Goal: Feedback & Contribution: Contribute content

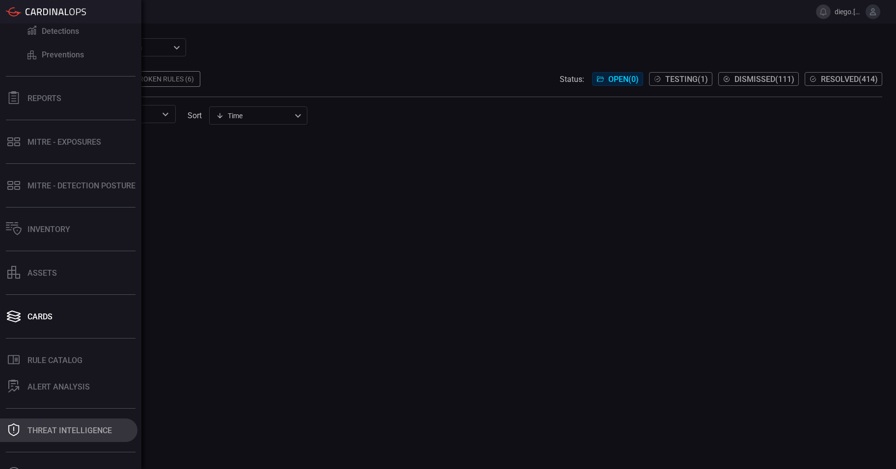
scroll to position [95, 0]
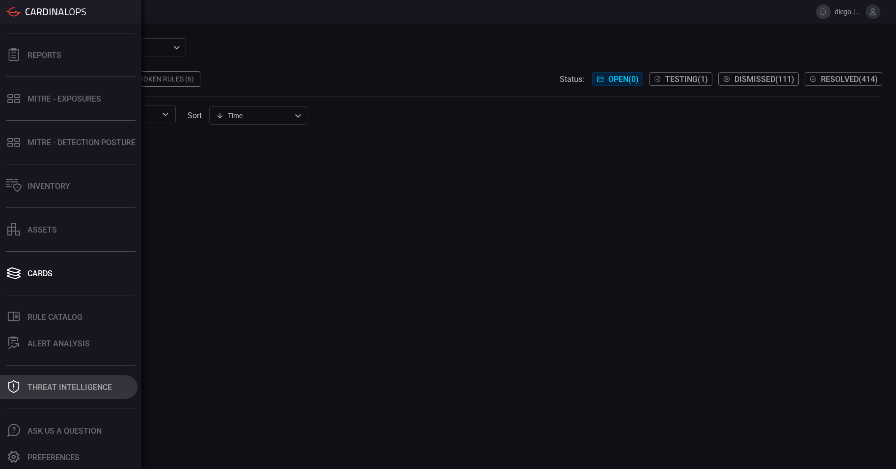
click at [64, 390] on div "Threat Intelligence" at bounding box center [69, 387] width 84 height 9
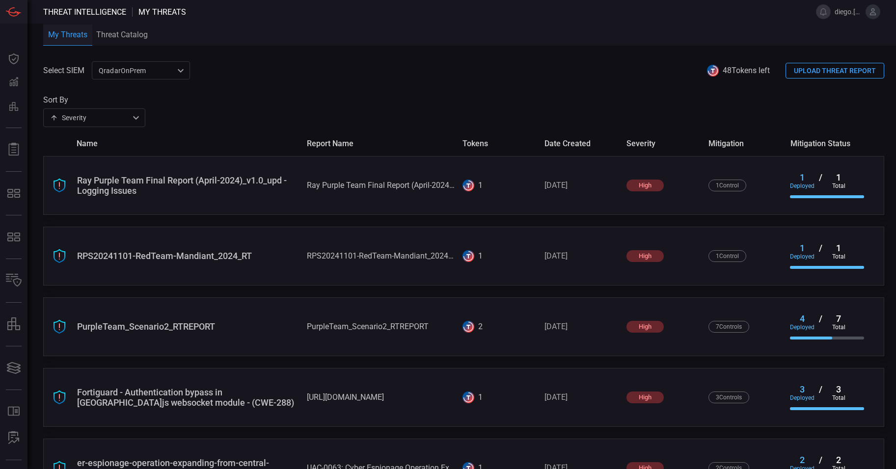
click at [140, 116] on div "Severity severity ​" at bounding box center [94, 118] width 102 height 18
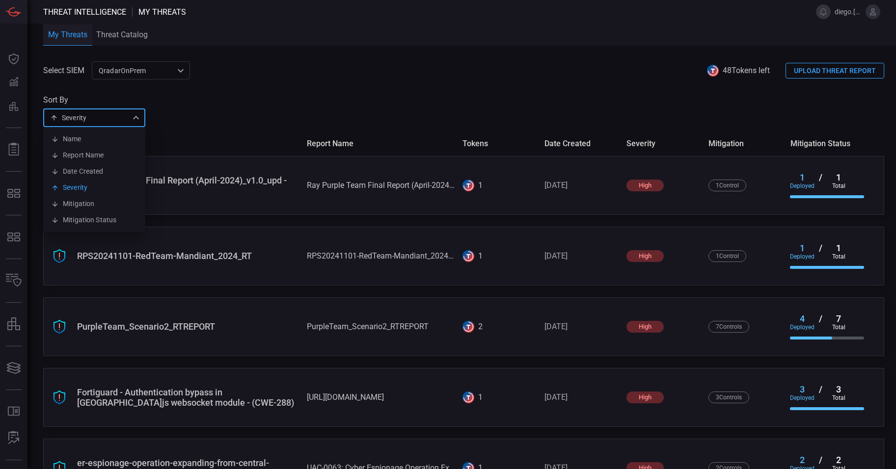
click at [166, 70] on div at bounding box center [448, 234] width 896 height 469
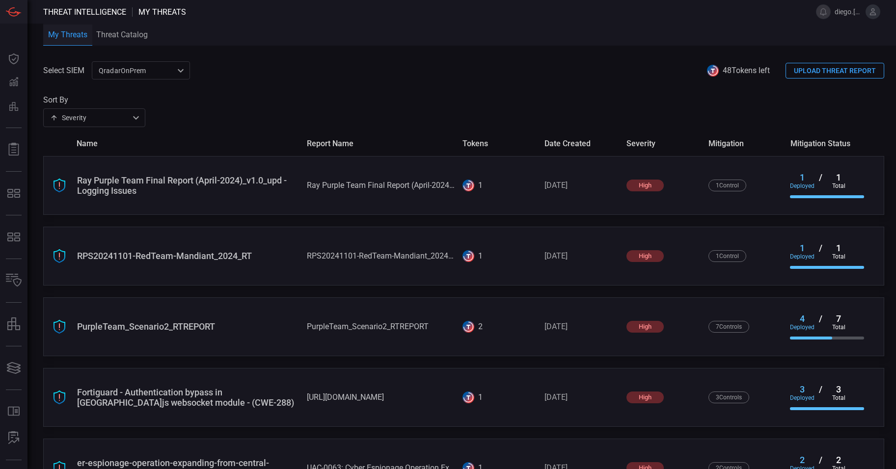
click at [180, 71] on div "QradarOnPrem 5aadb41e-e732-4a7a-884f-5c29e918b1b8 ​" at bounding box center [141, 70] width 98 height 18
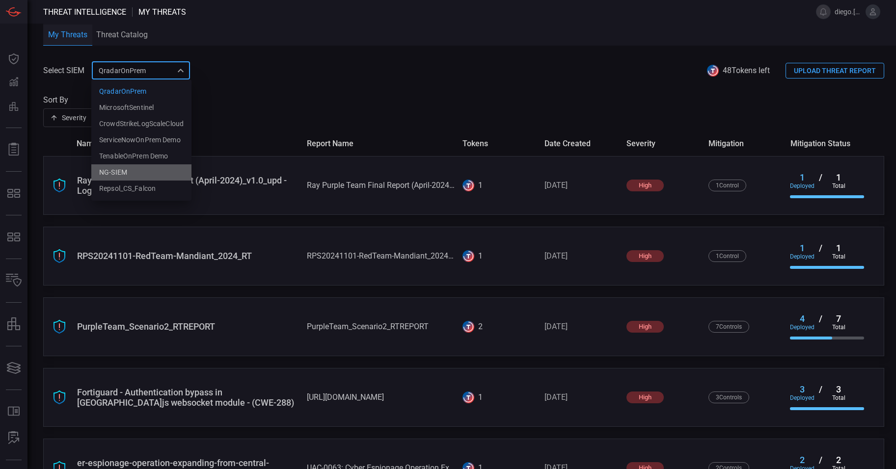
click at [146, 174] on li "NG-SIEM" at bounding box center [141, 172] width 100 height 16
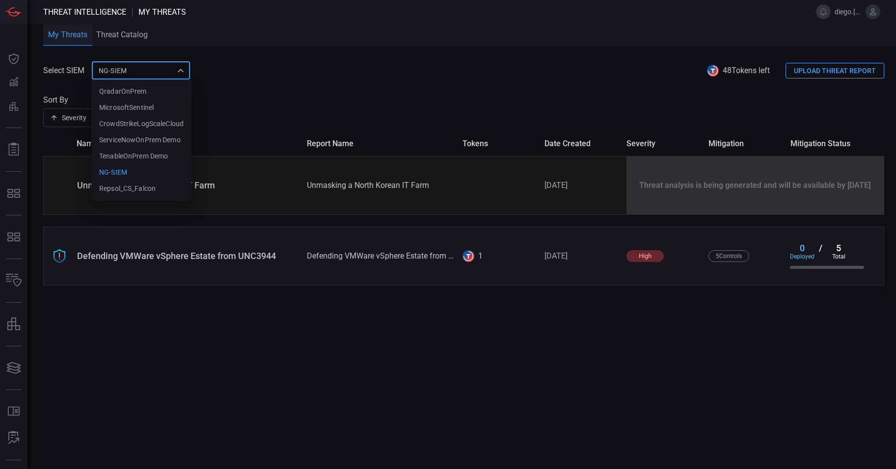
click at [168, 77] on div "NG-SIEM 5cf3354c-b0c8-4d47-b0cb-fd1e7ce3c487 QradarOnPrem MicrosoftSentinel Cro…" at bounding box center [141, 70] width 98 height 18
click at [157, 192] on li "Repsol_CS_Falcon" at bounding box center [141, 189] width 100 height 16
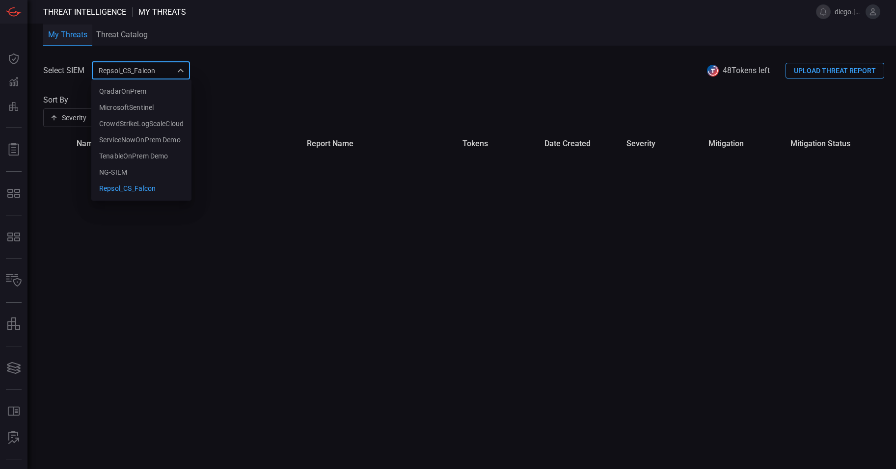
click at [181, 75] on div "Repsol_CS_Falcon 428a5dbf-efa5-4a29-add8-c5097aadca92 QradarOnPrem MicrosoftSen…" at bounding box center [141, 70] width 98 height 18
click at [123, 165] on li "NG-SIEM" at bounding box center [141, 172] width 100 height 16
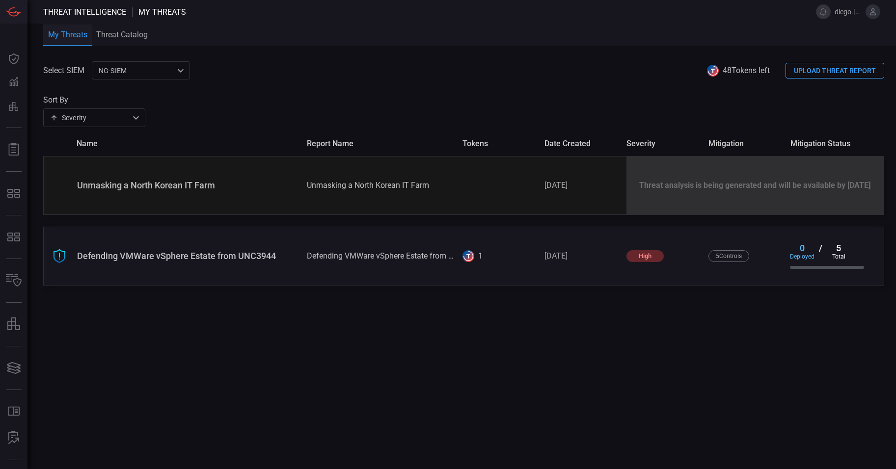
click at [838, 69] on button "UPLOAD THREAT REPORT" at bounding box center [835, 71] width 99 height 16
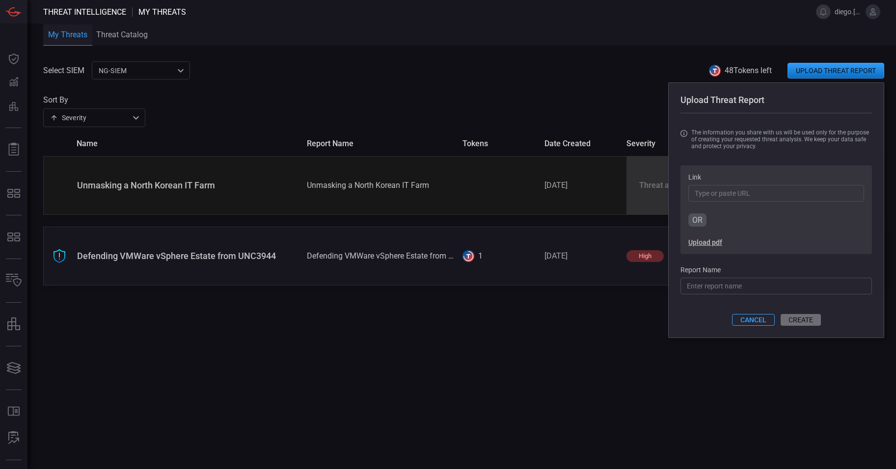
click at [724, 197] on input "Link" at bounding box center [776, 193] width 176 height 17
paste input "[URL][DOMAIN_NAME]"
type input "[URL][DOMAIN_NAME]"
type input "source/blog-salty2fa-multi-stage-evasion-phishing/"
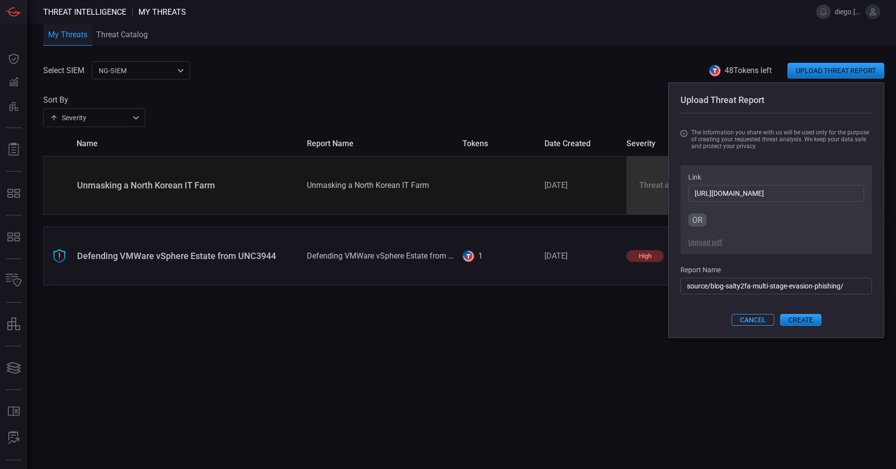
type input "[URL][DOMAIN_NAME]"
click at [849, 290] on input "source/blog-salty2fa-multi-stage-evasion-phishing/" at bounding box center [775, 286] width 191 height 17
type input "Salty2FA - MFA Evasion Techniques"
click at [799, 323] on button "CREATE" at bounding box center [800, 320] width 41 height 12
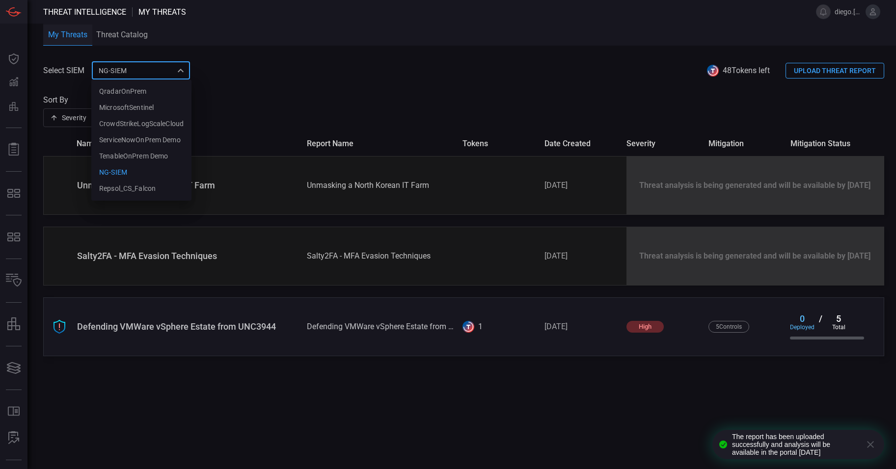
click at [168, 76] on div "NG-SIEM 5cf3354c-b0c8-4d47-b0cb-fd1e7ce3c487 QradarOnPrem MicrosoftSentinel Cro…" at bounding box center [141, 70] width 98 height 18
click at [152, 112] on div "MicrosoftSentinel" at bounding box center [126, 108] width 54 height 10
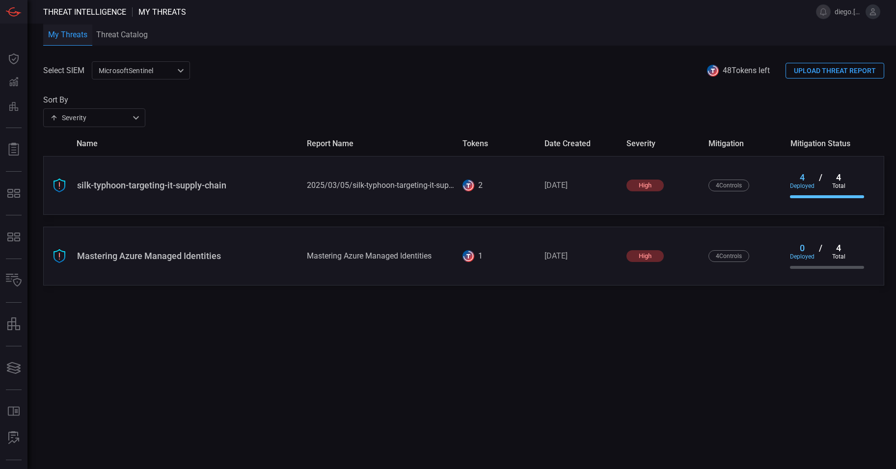
click at [177, 68] on div "MicrosoftSentinel 9c728290-6dac-49ed-91f1-335958a1bd21 ​" at bounding box center [141, 70] width 98 height 18
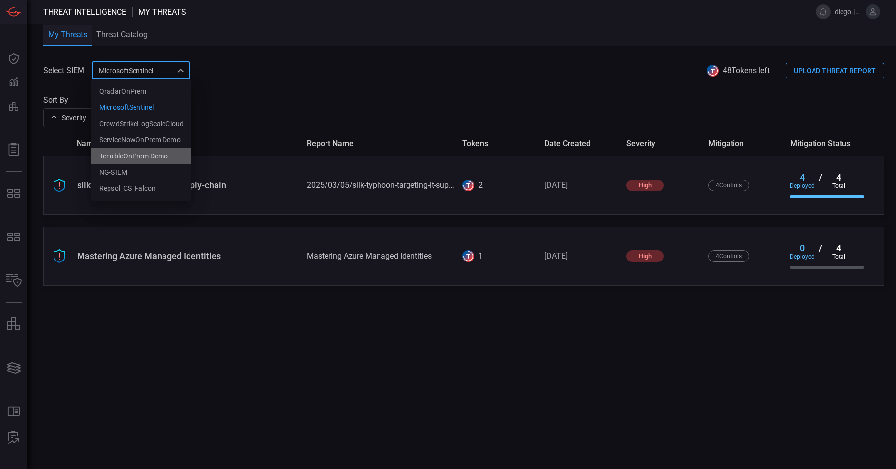
click at [144, 158] on div "TenableOnPrem Demo" at bounding box center [133, 156] width 69 height 10
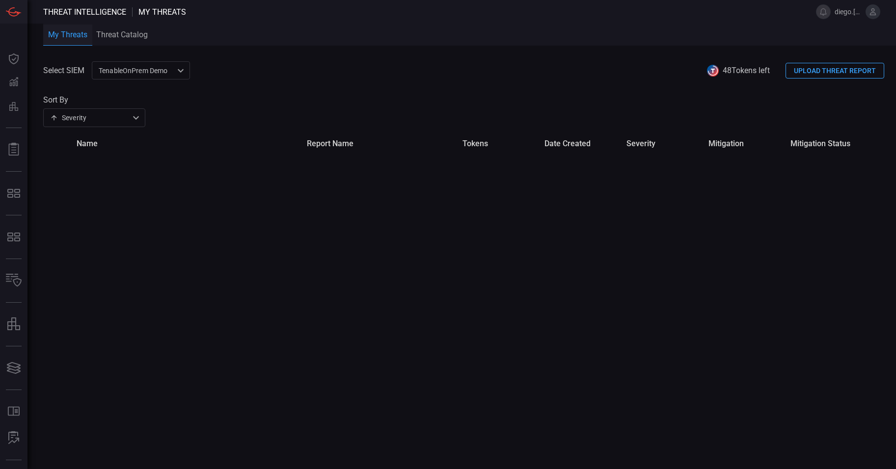
click at [167, 72] on div "TenableOnPrem Demo 2df02de4-1b52-470d-a463-ec999de8f027 ​" at bounding box center [141, 70] width 98 height 18
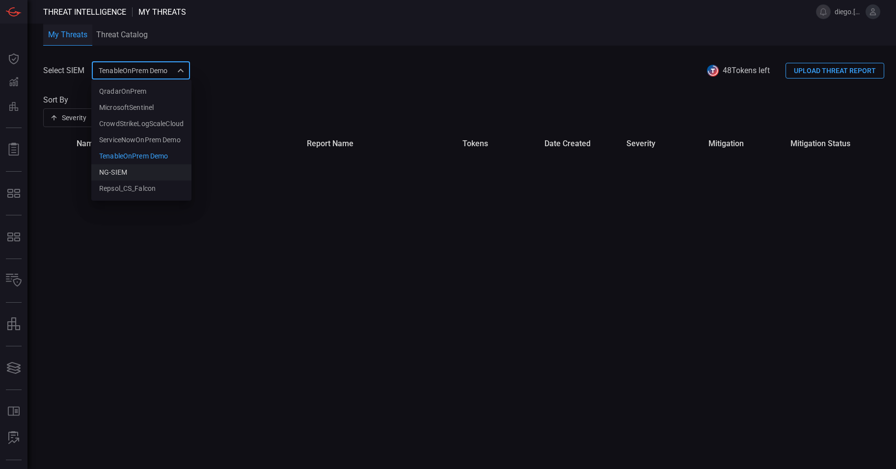
click at [149, 167] on li "NG-SIEM" at bounding box center [141, 172] width 100 height 16
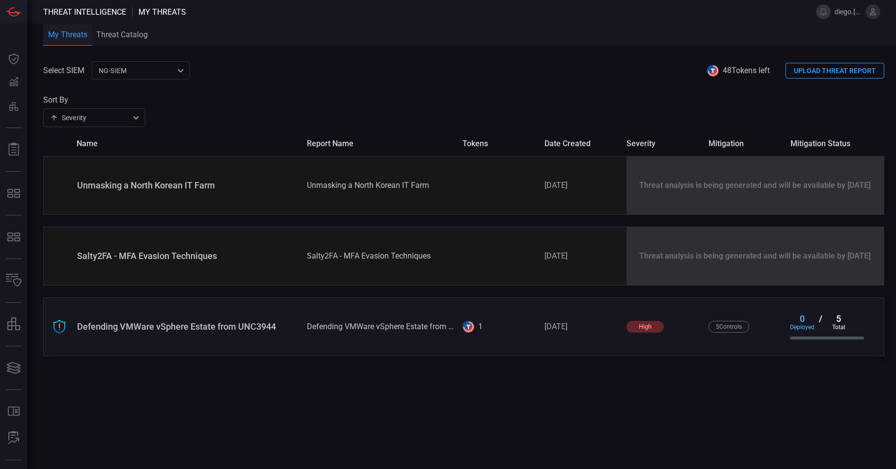
click at [171, 69] on div "NG-SIEM 5cf3354c-b0c8-4d47-b0cb-fd1e7ce3c487 ​" at bounding box center [141, 70] width 98 height 18
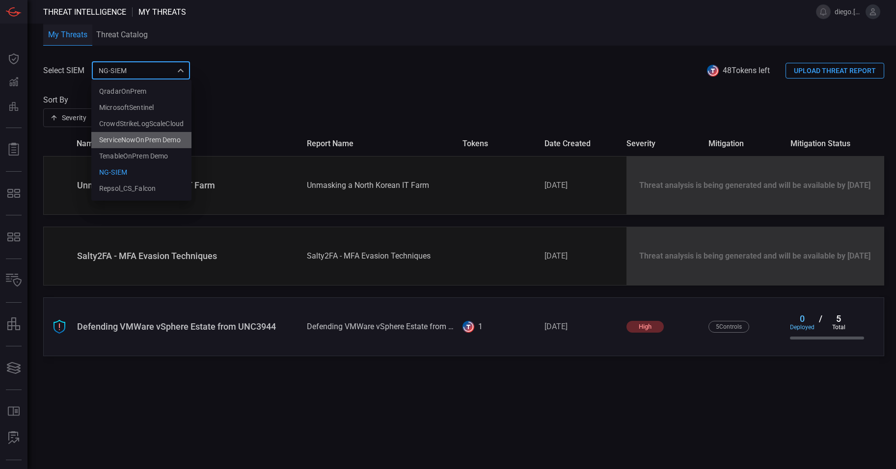
click at [162, 141] on div "ServiceNowOnPrem Demo" at bounding box center [139, 140] width 81 height 10
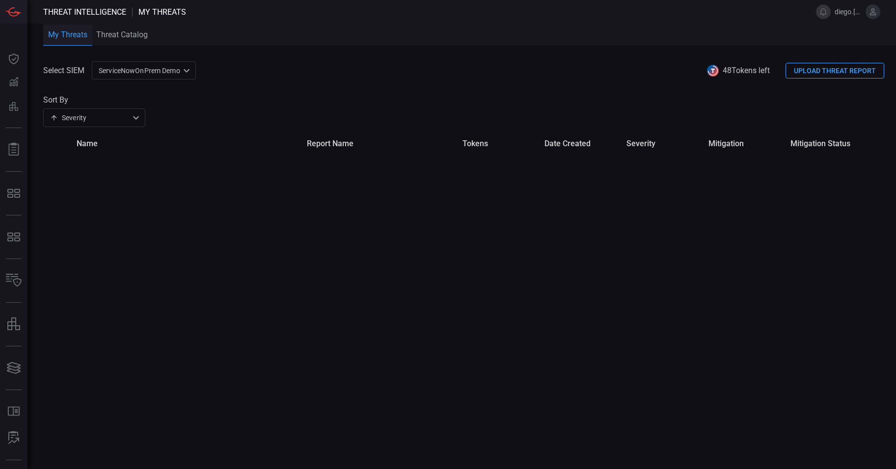
click at [176, 72] on div "ServiceNowOnPrem Demo 65ff82f7-afd6-402d-af90-2d63154004d3 ​" at bounding box center [144, 70] width 104 height 18
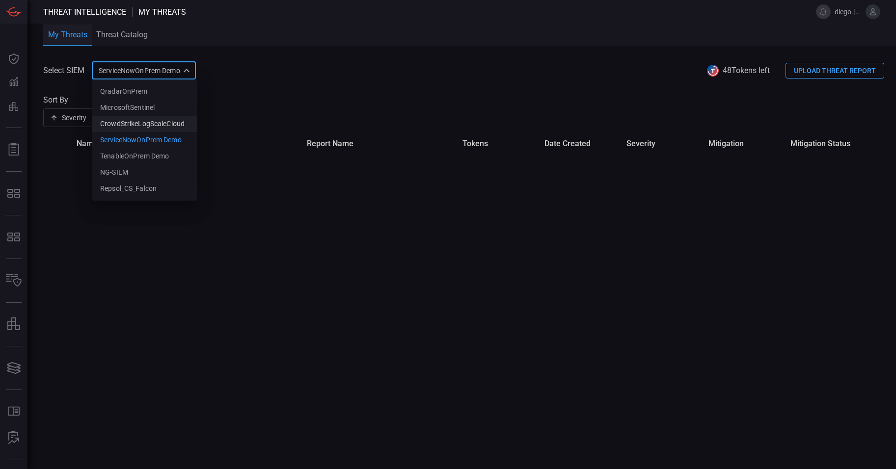
click at [160, 125] on div "CrowdStrikeLogScaleCloud" at bounding box center [142, 124] width 84 height 10
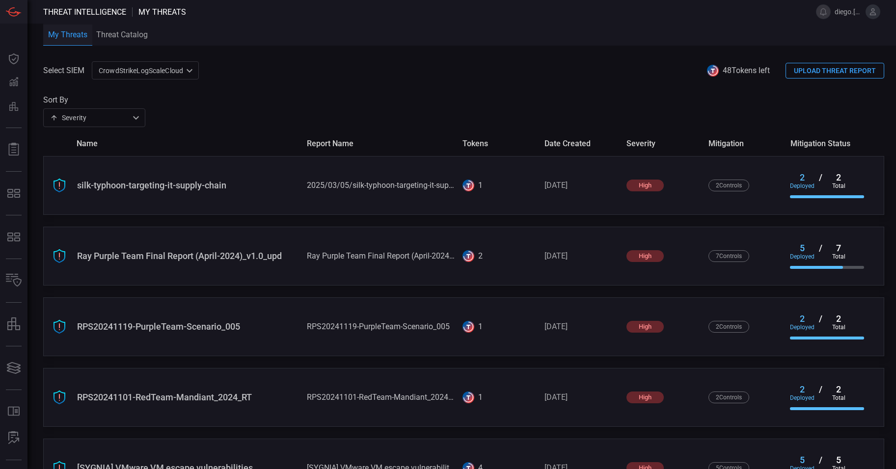
click at [188, 80] on div "CrowdStrikeLogScaleCloud 10c2aba2-7494-4d35-a7d9-4052cafdd2e5 ​" at bounding box center [145, 70] width 107 height 18
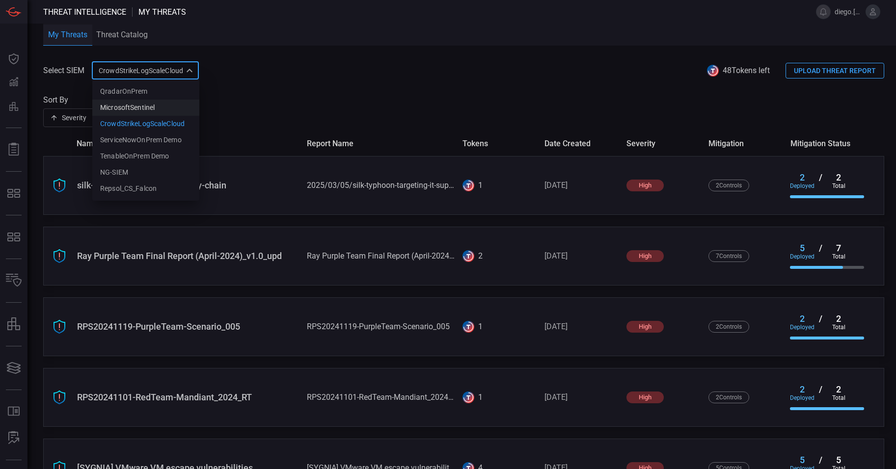
click at [174, 105] on li "MicrosoftSentinel" at bounding box center [145, 108] width 107 height 16
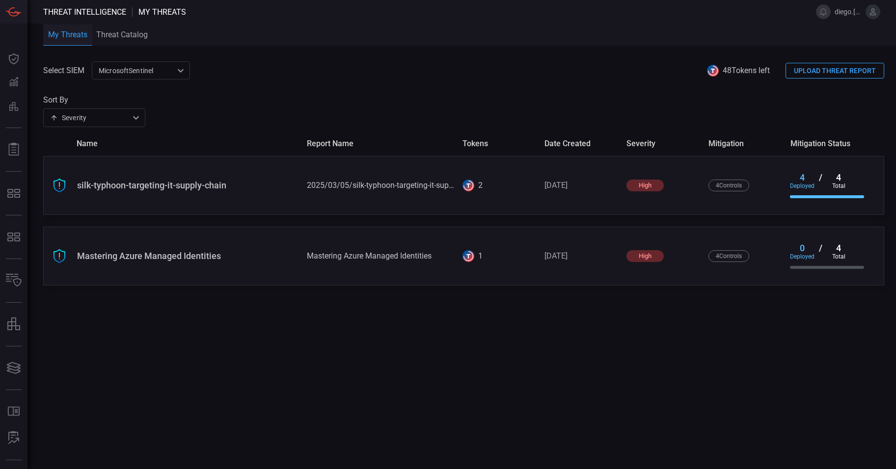
click at [181, 74] on div "MicrosoftSentinel 9c728290-6dac-49ed-91f1-335958a1bd21 ​" at bounding box center [141, 70] width 98 height 18
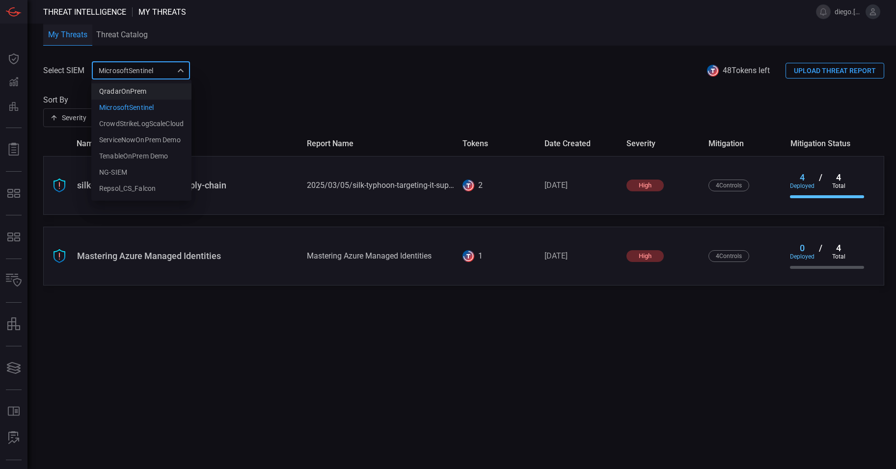
click at [160, 94] on li "QradarOnPrem" at bounding box center [141, 91] width 100 height 16
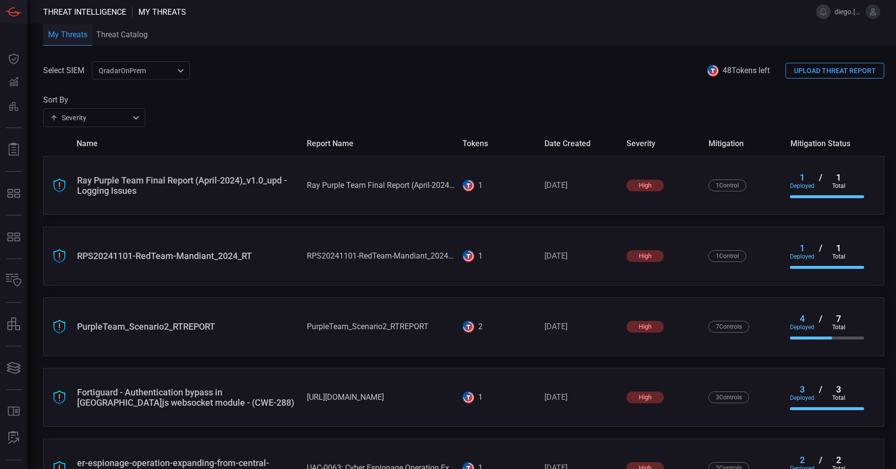
click at [178, 71] on div "QradarOnPrem 5aadb41e-e732-4a7a-884f-5c29e918b1b8 ​" at bounding box center [141, 70] width 98 height 18
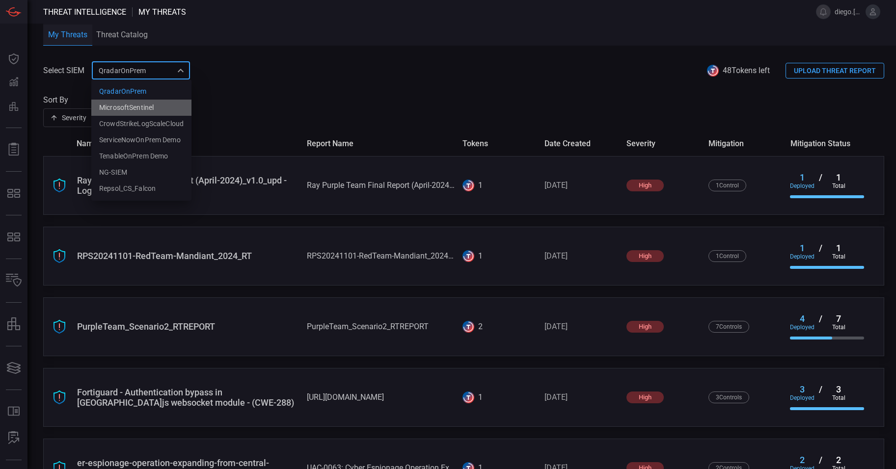
click at [155, 110] on li "MicrosoftSentinel" at bounding box center [141, 108] width 100 height 16
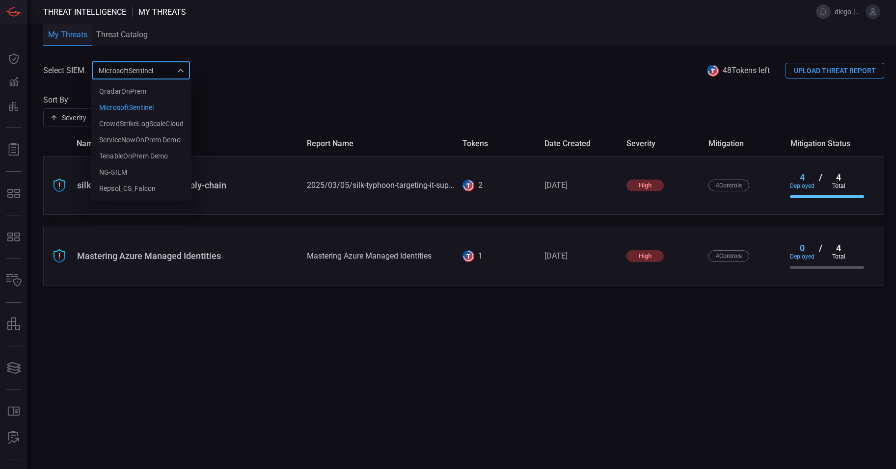
click at [161, 74] on div "MicrosoftSentinel 9c728290-6dac-49ed-91f1-335958a1bd21 QradarOnPrem MicrosoftSe…" at bounding box center [141, 70] width 98 height 18
click at [146, 168] on li "NG-SIEM" at bounding box center [141, 172] width 100 height 16
